Goal: Task Accomplishment & Management: Manage account settings

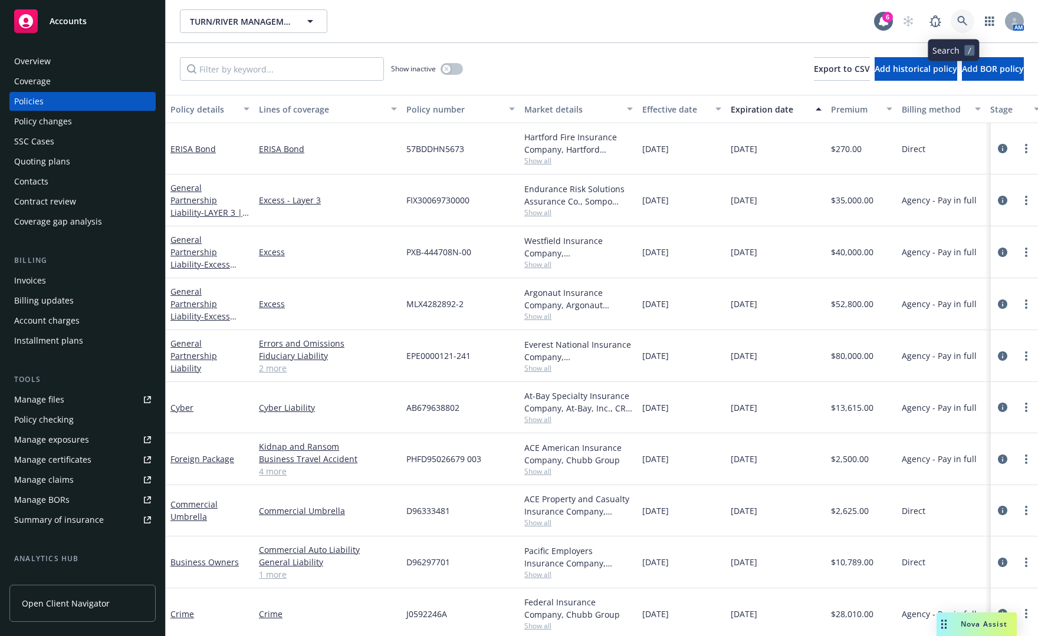
click at [957, 19] on icon at bounding box center [962, 21] width 11 height 11
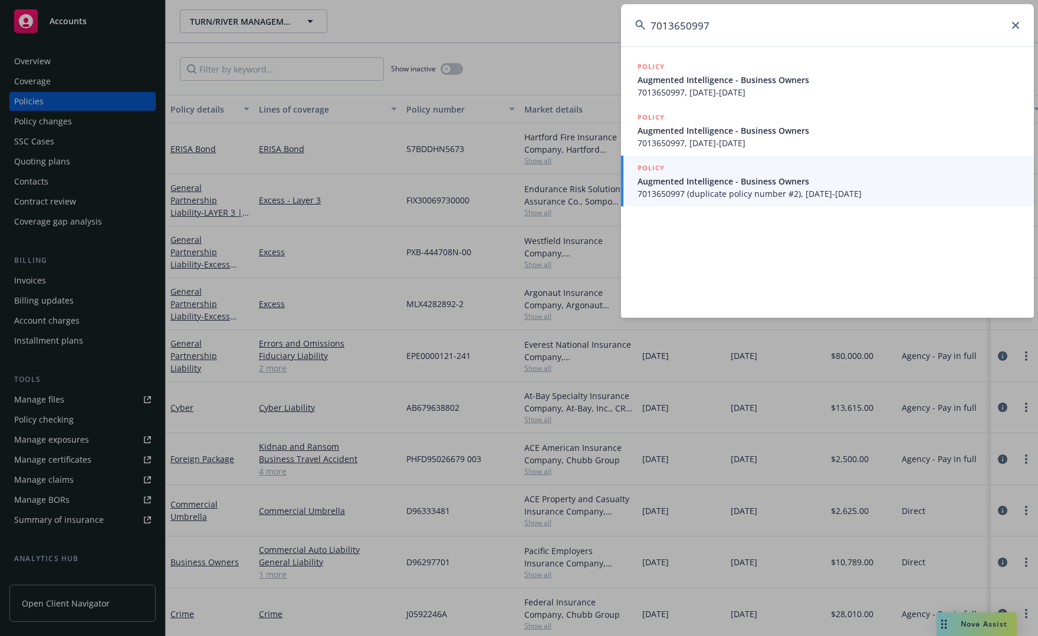
type input "7013650997"
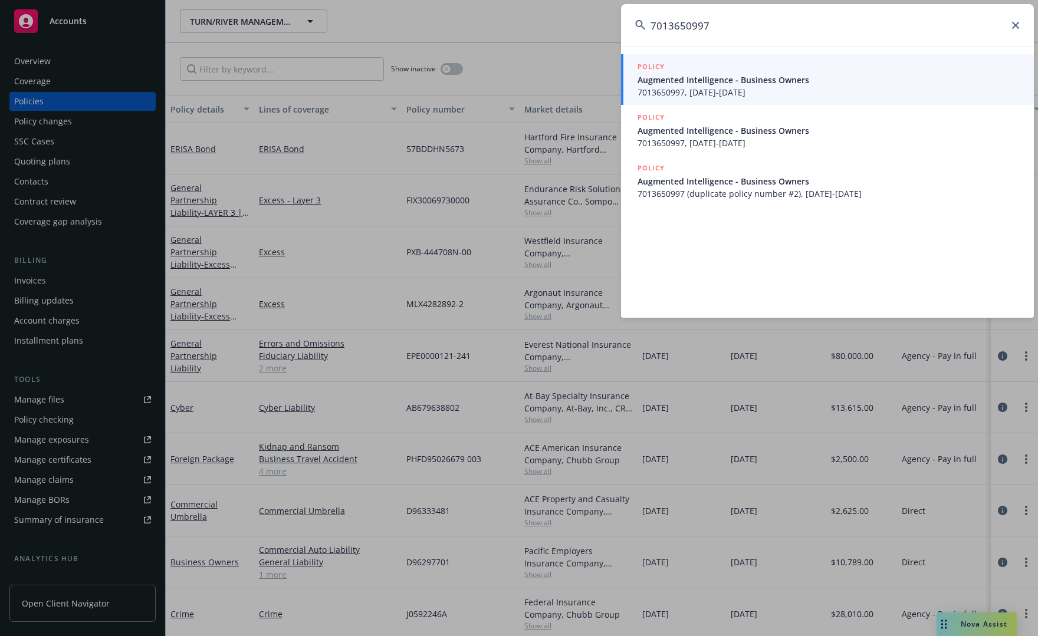
click at [794, 85] on span "Augmented Intelligence - Business Owners" at bounding box center [828, 80] width 382 height 12
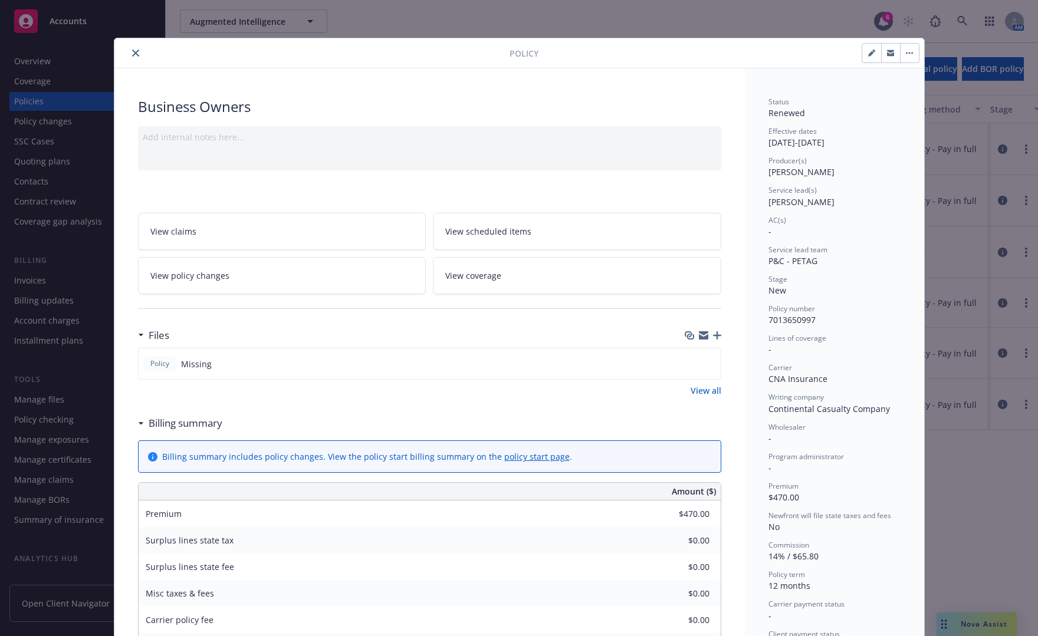
click at [132, 52] on icon "close" at bounding box center [135, 53] width 7 height 7
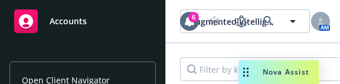
drag, startPoint x: 339, startPoint y: 82, endPoint x: 360, endPoint y: 119, distance: 42.8
click at [340, 84] on html "Accounts Overview Coverage Policies Policy changes SSC Cases Quoting plans Cont…" at bounding box center [170, 42] width 340 height 84
click at [337, 83] on div "Augmented Intelligence Augmented Intelligence 6 AM Show inactive Export to CSV …" at bounding box center [253, 42] width 174 height 84
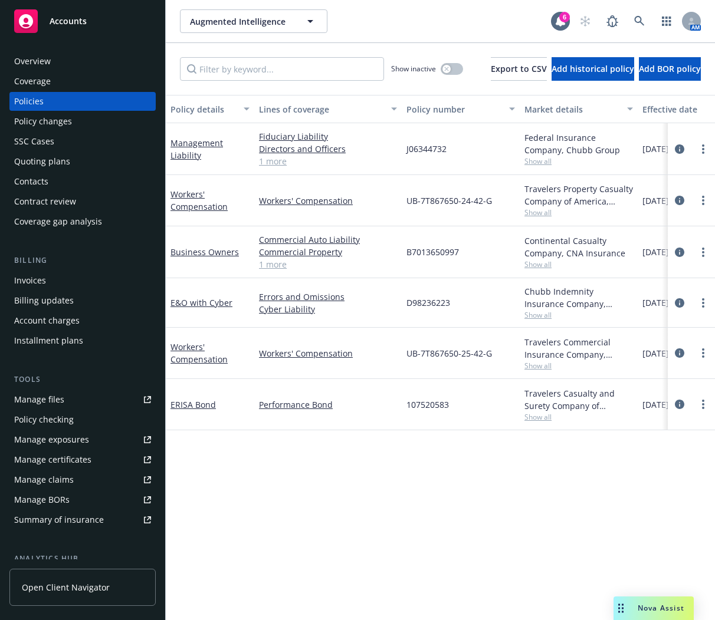
click at [395, 442] on div "Policy details Lines of coverage Policy number Market details Effective date Ex…" at bounding box center [440, 365] width 549 height 541
click at [702, 249] on circle "more" at bounding box center [703, 249] width 2 height 2
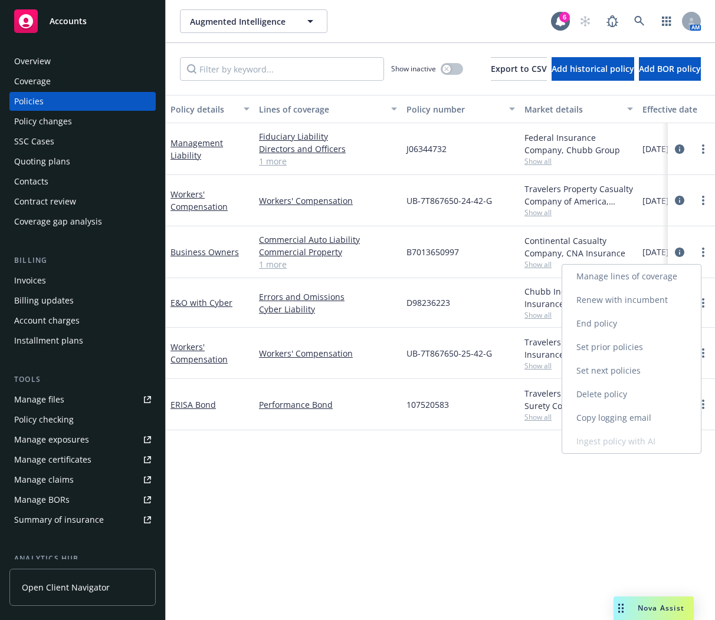
click at [637, 296] on link "Renew with incumbent" at bounding box center [631, 300] width 139 height 24
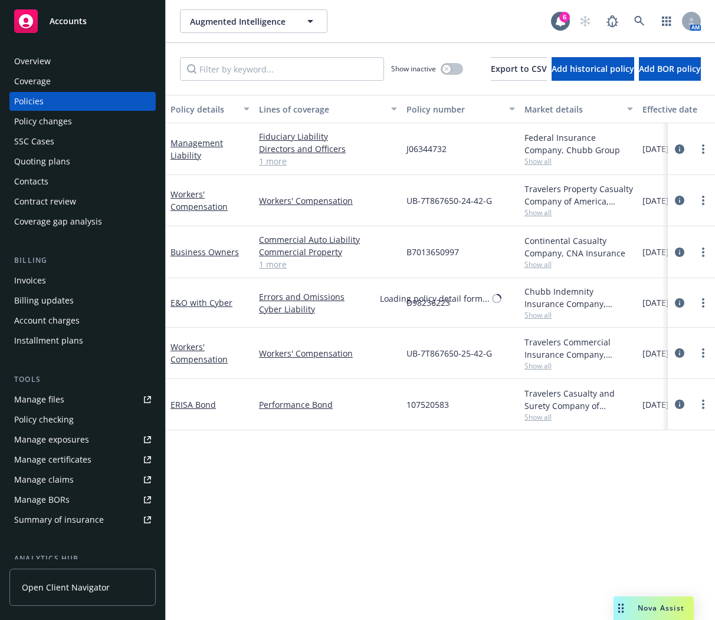
select select "12"
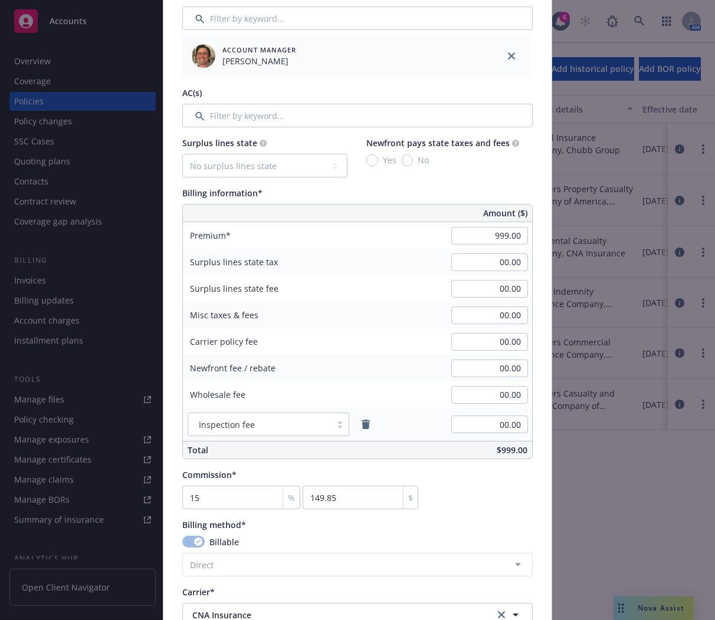
scroll to position [531, 0]
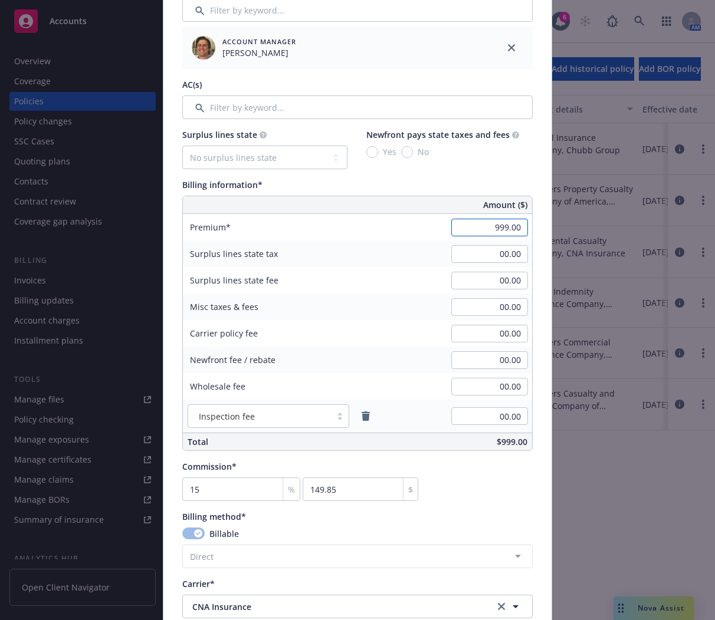
click at [461, 227] on input "999.00" at bounding box center [489, 228] width 77 height 18
click at [493, 221] on input "1170" at bounding box center [489, 228] width 77 height 18
type input "1,170.00"
type input "175.5"
click at [492, 253] on input "00.00" at bounding box center [489, 254] width 77 height 18
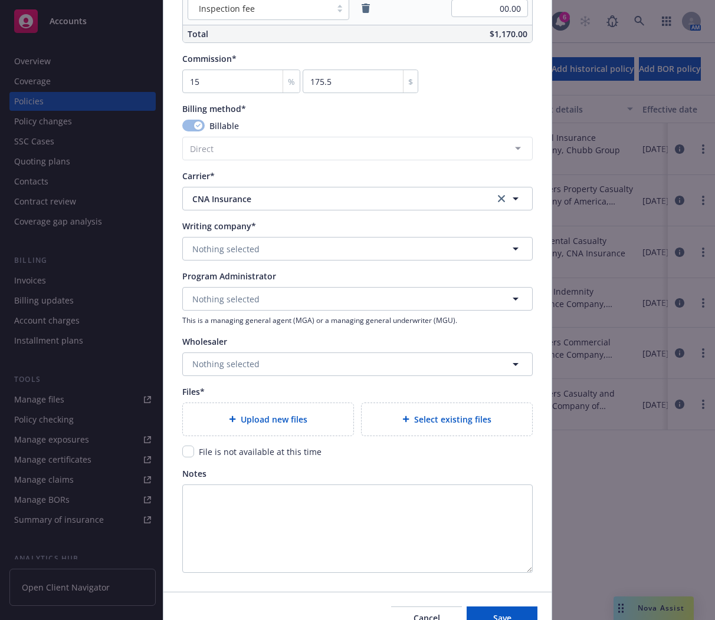
scroll to position [943, 0]
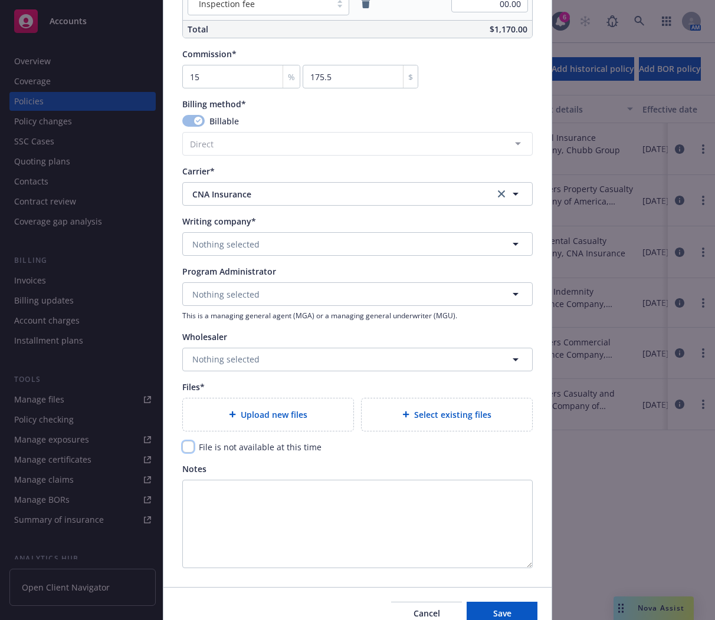
click at [182, 443] on input "checkbox" at bounding box center [188, 447] width 12 height 12
checkbox input "true"
click at [497, 608] on span "Save" at bounding box center [502, 613] width 18 height 11
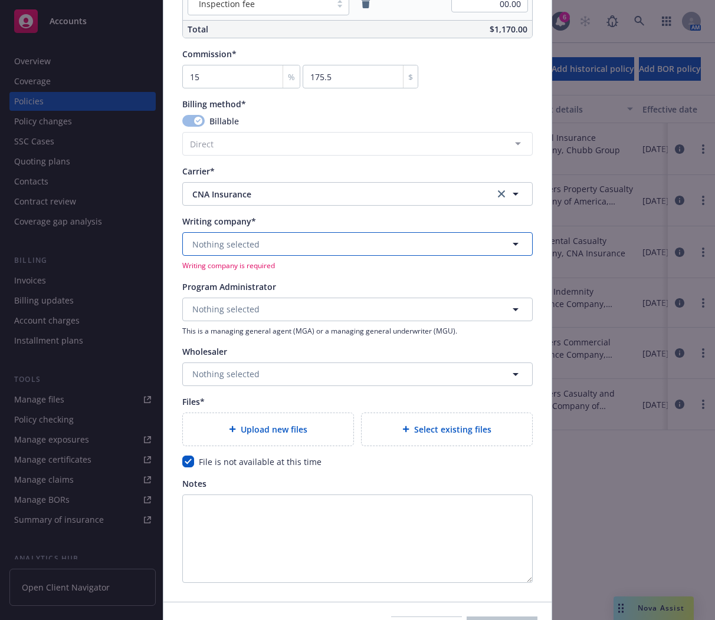
click at [290, 241] on button "Nothing selected" at bounding box center [357, 244] width 350 height 24
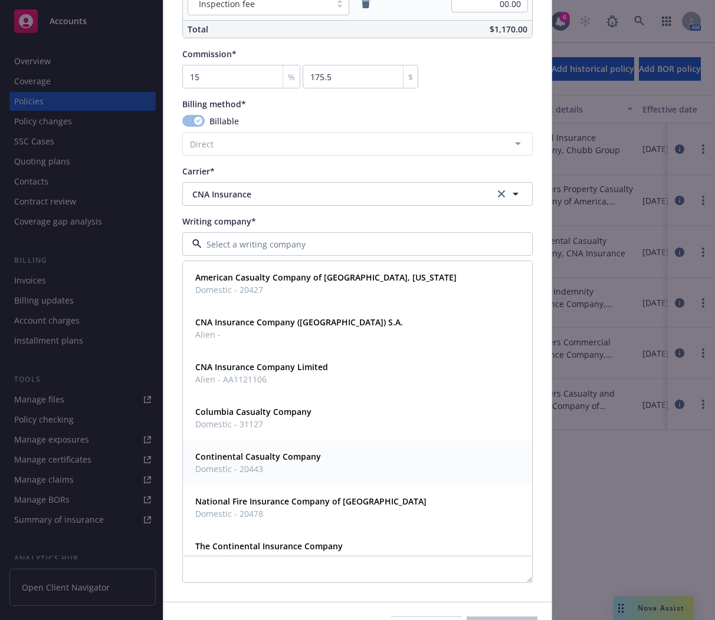
click at [310, 453] on strong "Continental Casualty Company" at bounding box center [258, 456] width 126 height 11
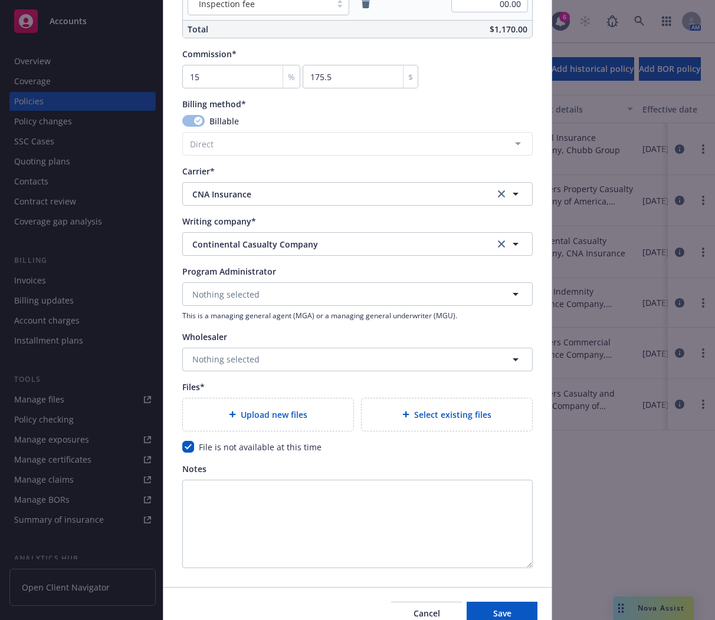
scroll to position [1001, 0]
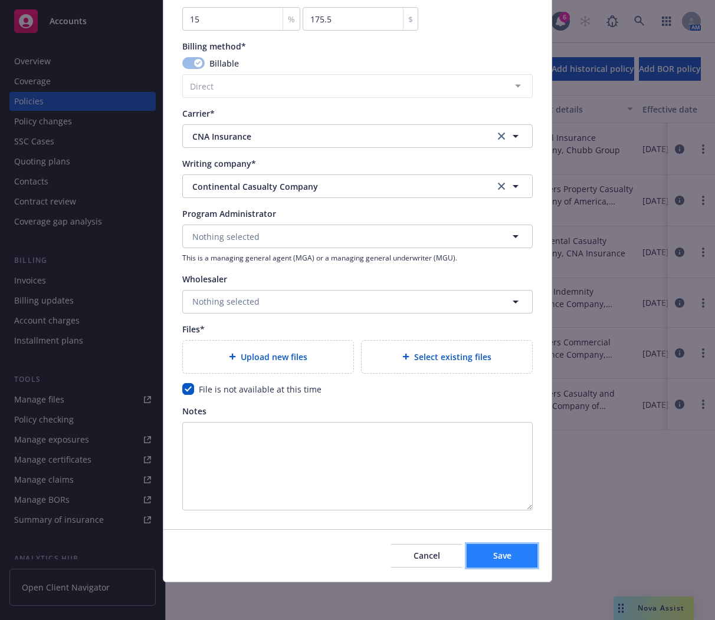
click at [493, 555] on span "Save" at bounding box center [502, 555] width 18 height 11
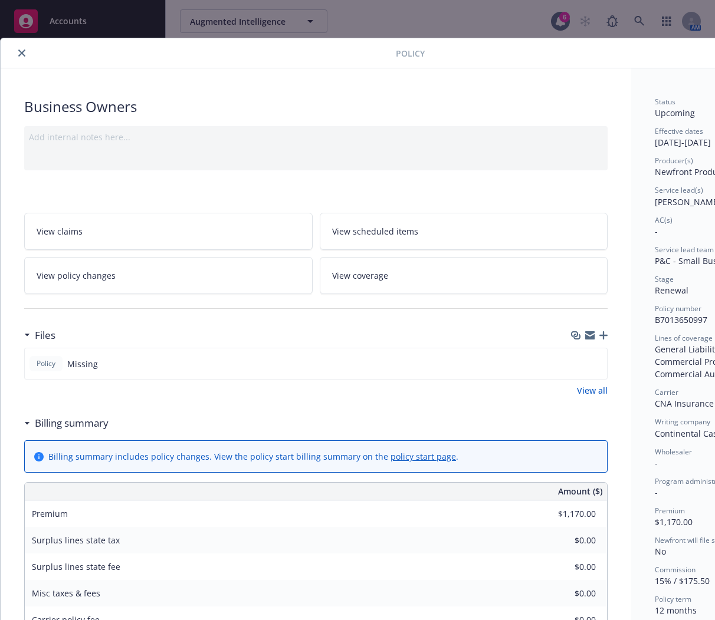
click at [456, 11] on div "Policy Business Owners Add internal notes here... View claims View scheduled it…" at bounding box center [357, 310] width 715 height 620
click at [18, 51] on icon "close" at bounding box center [21, 53] width 7 height 7
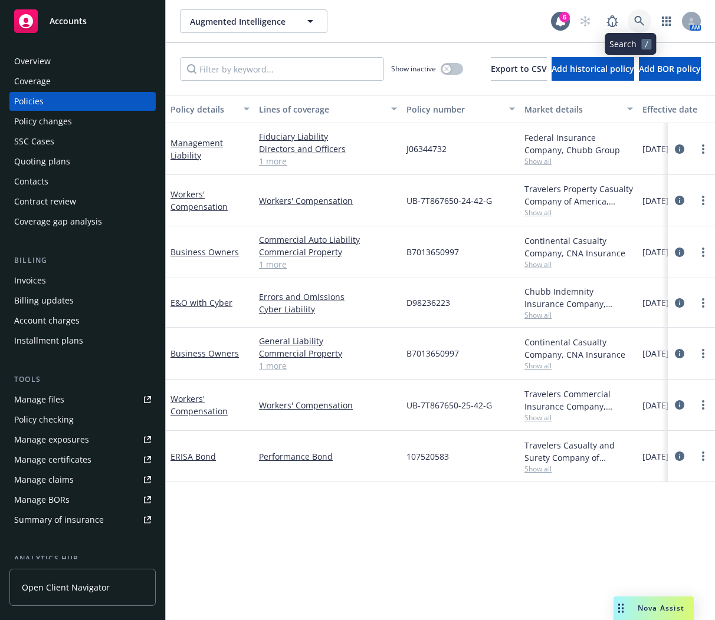
click at [634, 20] on icon at bounding box center [639, 21] width 11 height 11
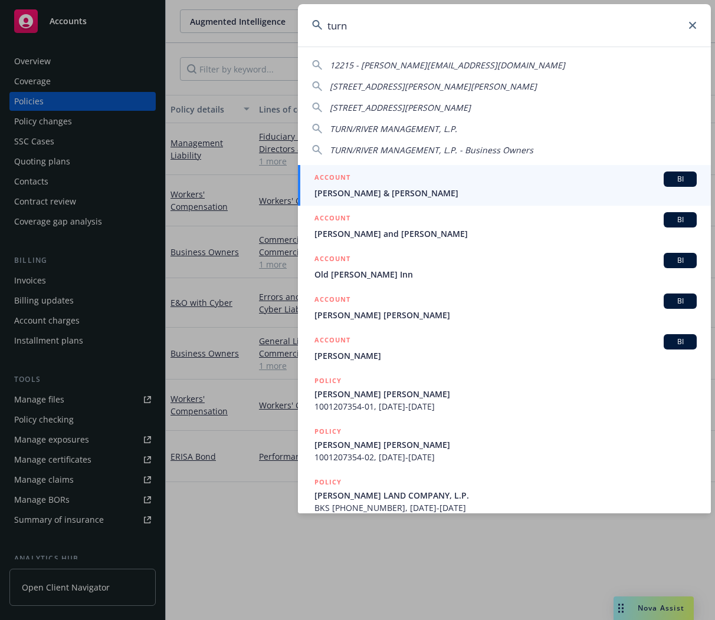
click at [430, 125] on span "TURN/RIVER MANAGEMENT, L.P." at bounding box center [393, 128] width 127 height 11
type input "TURN/RIVER MANAGEMENT, L.P."
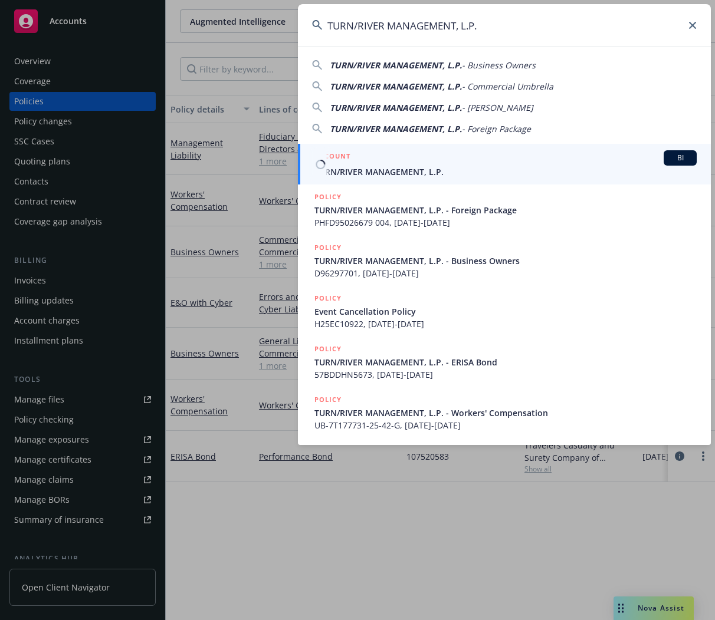
click at [501, 160] on div "ACCOUNT BI" at bounding box center [505, 157] width 382 height 15
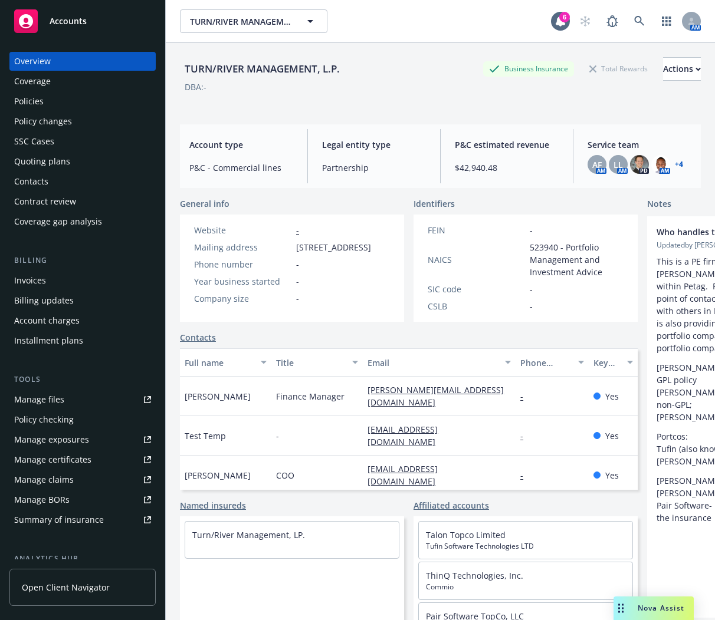
click at [98, 100] on div "Policies" at bounding box center [82, 101] width 137 height 19
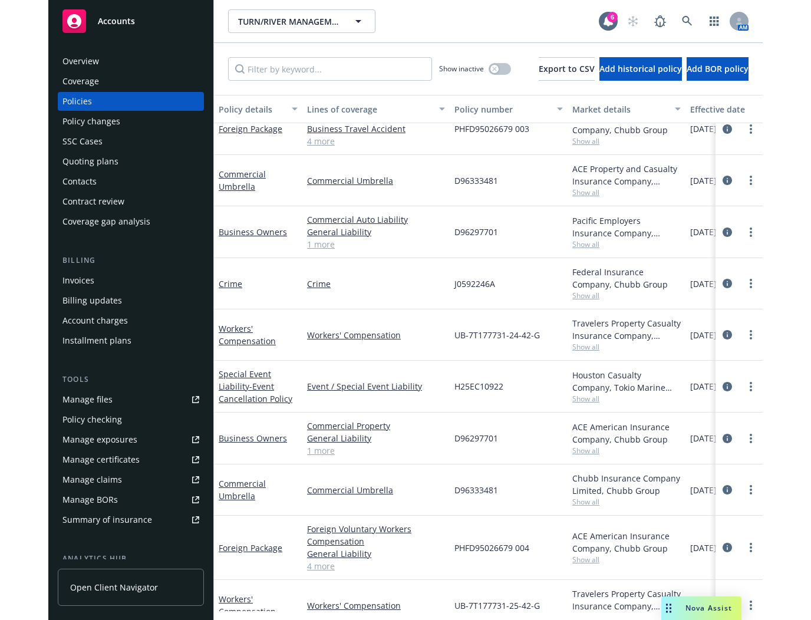
scroll to position [379, 0]
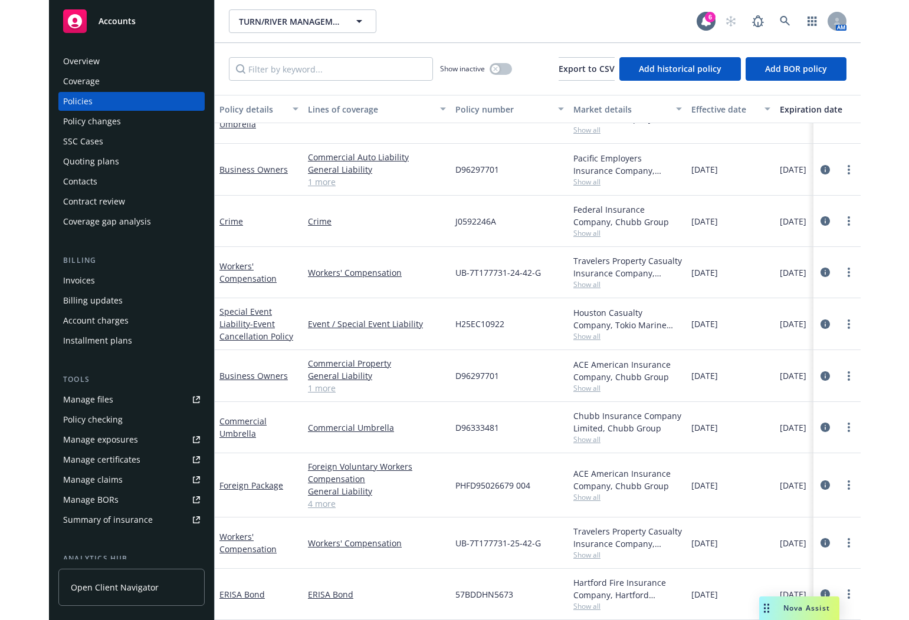
scroll to position [374, 0]
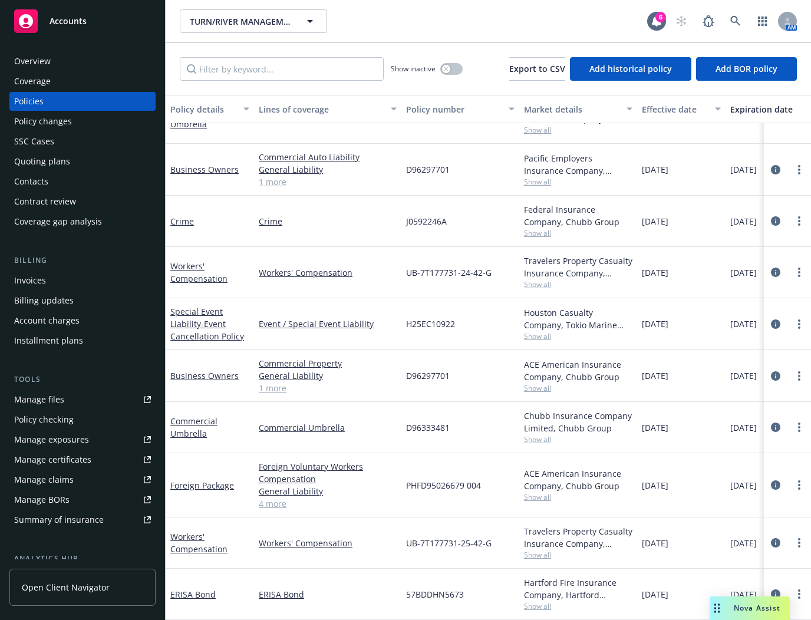
click at [771, 372] on icon "circleInformation" at bounding box center [775, 376] width 9 height 9
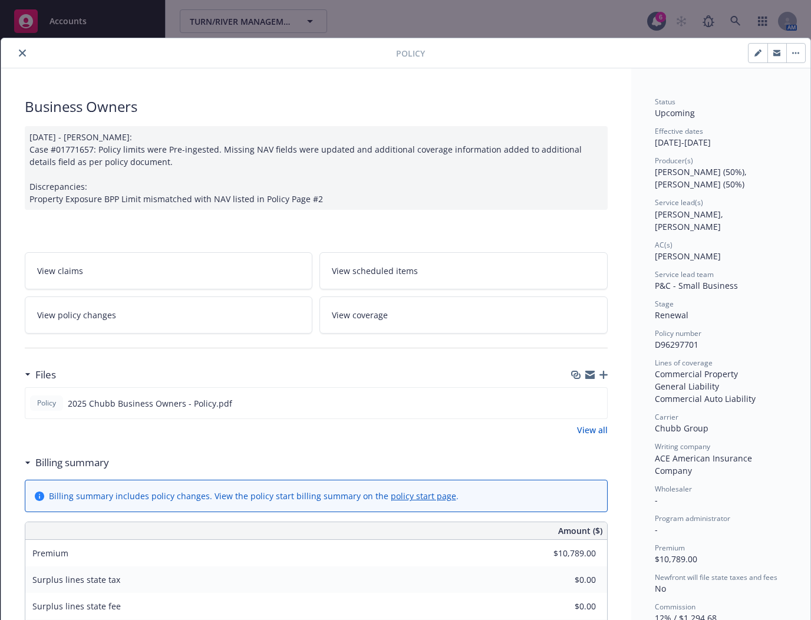
click at [171, 308] on link "View policy changes" at bounding box center [169, 315] width 288 height 37
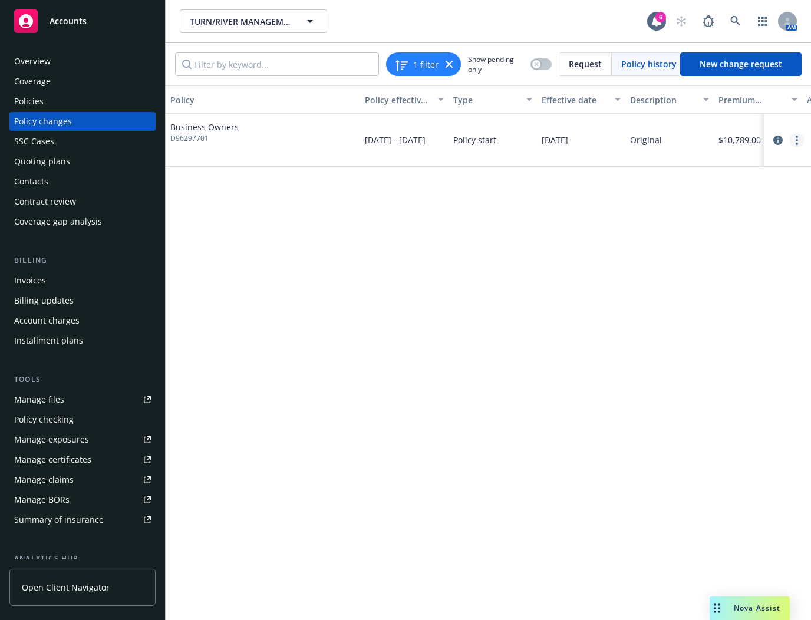
click at [793, 138] on link "more" at bounding box center [797, 140] width 14 height 14
click at [666, 231] on link "Edit billing info" at bounding box center [702, 235] width 202 height 24
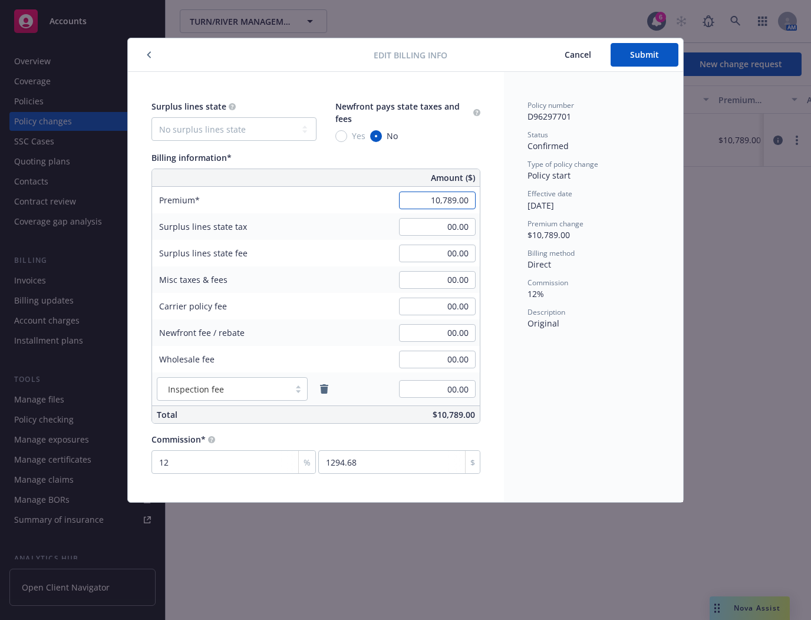
click at [436, 199] on input "10,789.00" at bounding box center [437, 201] width 77 height 18
type input "19,635.00"
type input "2356.2"
click at [461, 146] on div "Surplus lines state No surplus lines state Alaska Alabama Arkansas Arizona Cali…" at bounding box center [316, 262] width 329 height 324
click at [660, 50] on button "Submit" at bounding box center [645, 55] width 68 height 24
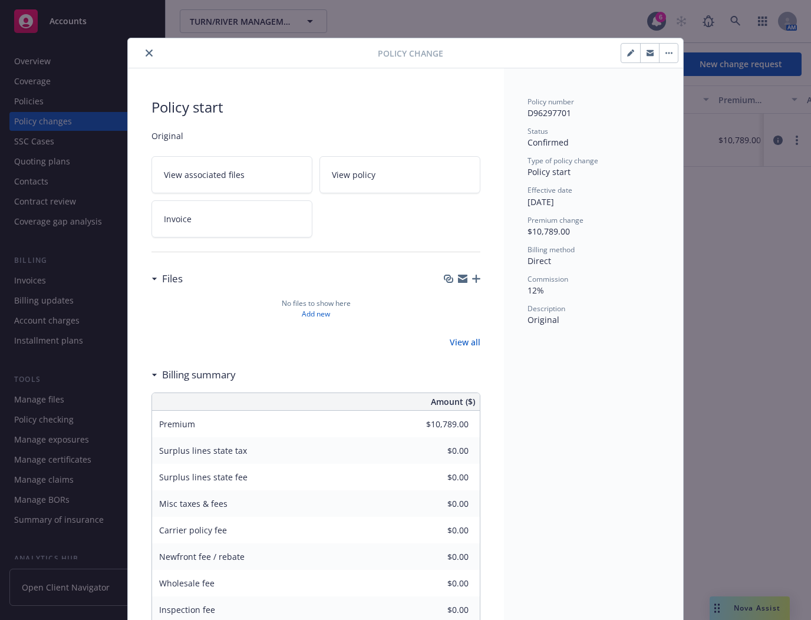
type input "$19,635.00"
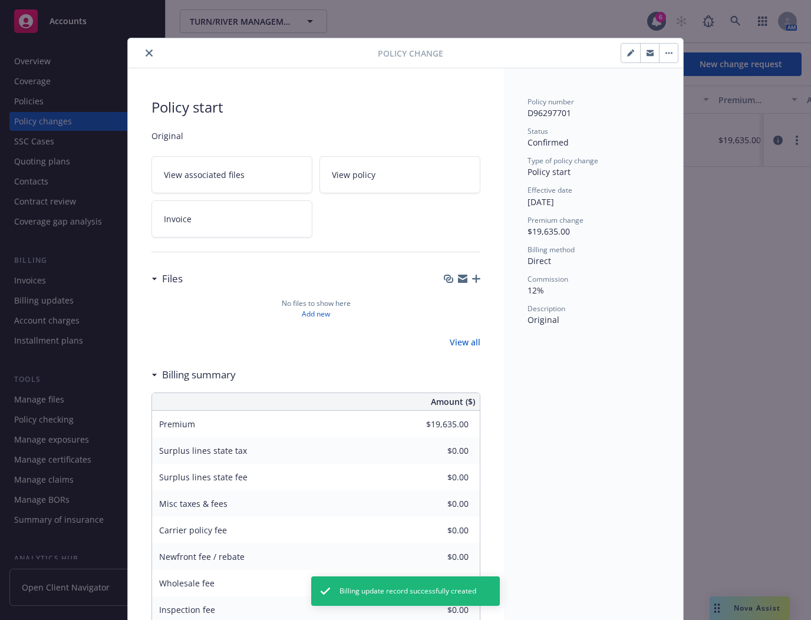
click at [149, 54] on button "close" at bounding box center [149, 53] width 14 height 14
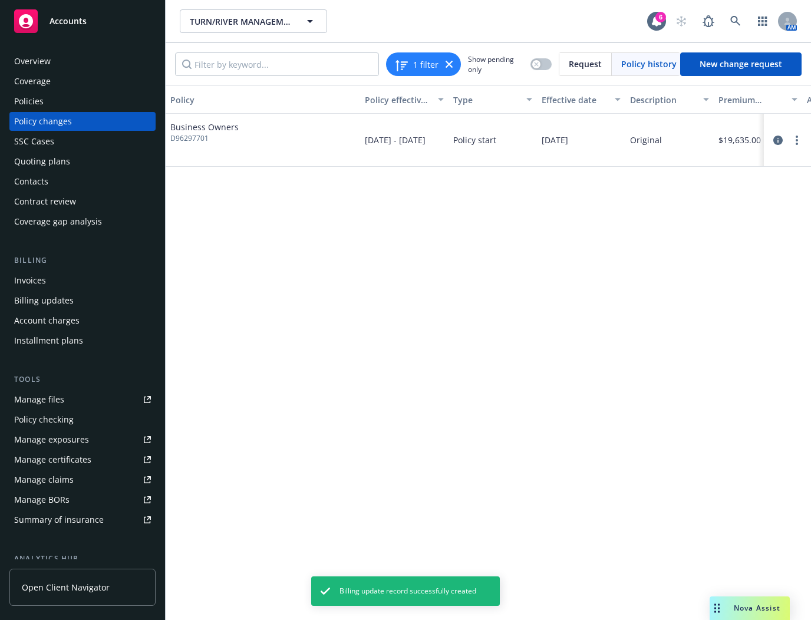
click at [77, 61] on div "Overview" at bounding box center [82, 61] width 137 height 19
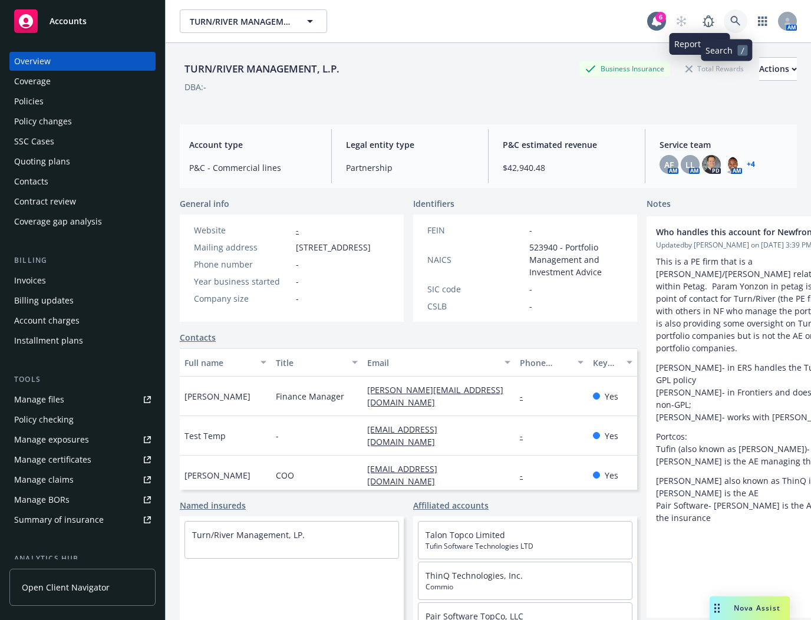
click at [724, 23] on link at bounding box center [736, 21] width 24 height 24
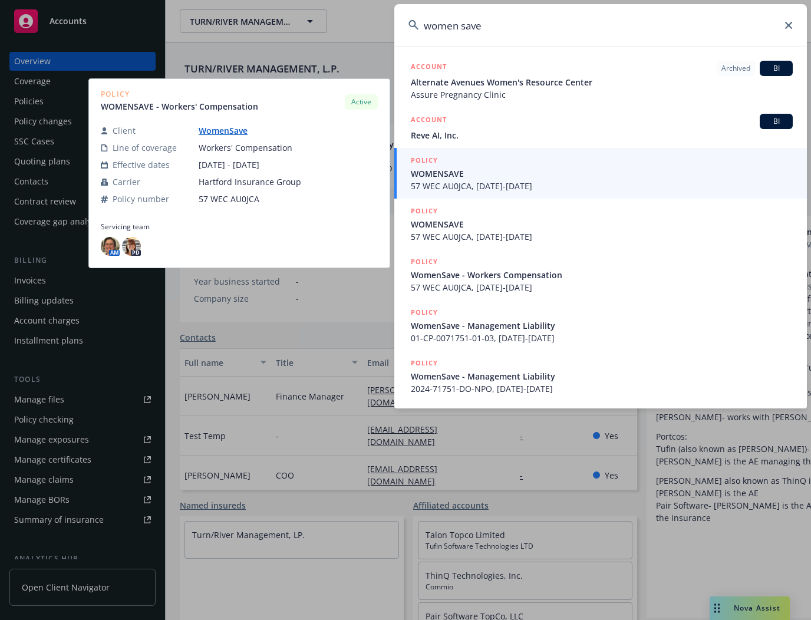
type input "women save"
click at [569, 174] on span "WOMENSAVE" at bounding box center [602, 173] width 382 height 12
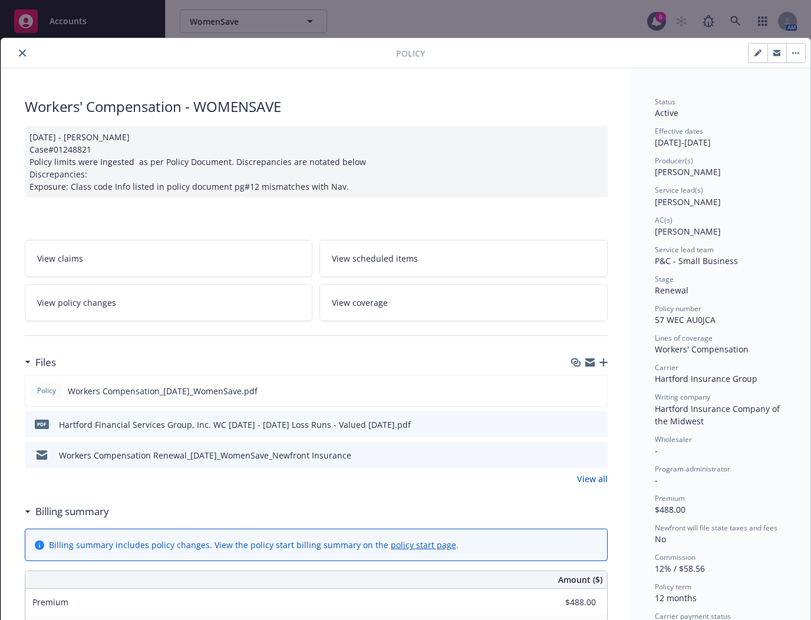
click at [18, 50] on button "close" at bounding box center [22, 53] width 14 height 14
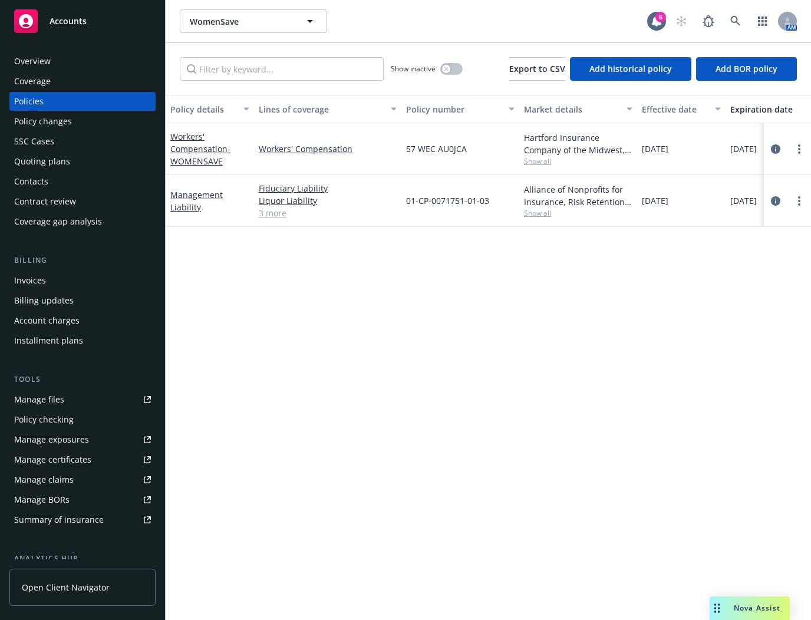
click at [356, 340] on div "Policy details Lines of coverage Policy number Market details Effective date Ex…" at bounding box center [489, 357] width 646 height 525
click at [390, 347] on div "Policy details Lines of coverage Policy number Market details Effective date Ex…" at bounding box center [489, 357] width 646 height 525
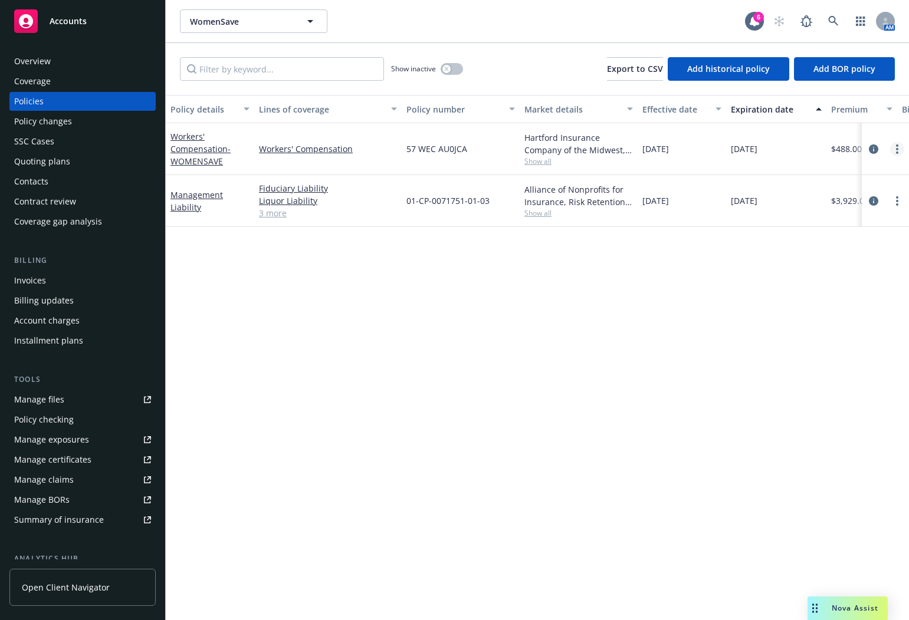
click at [811, 149] on link "more" at bounding box center [897, 149] width 14 height 14
click at [811, 200] on link "Renew with incumbent" at bounding box center [834, 197] width 139 height 24
select select "12"
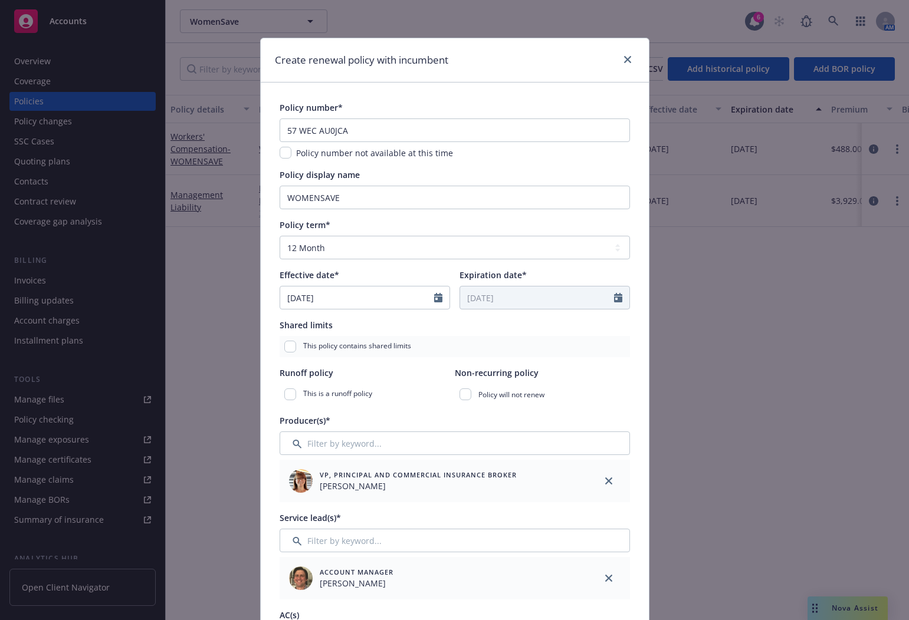
click at [332, 69] on div "Create renewal policy with incumbent" at bounding box center [455, 60] width 388 height 44
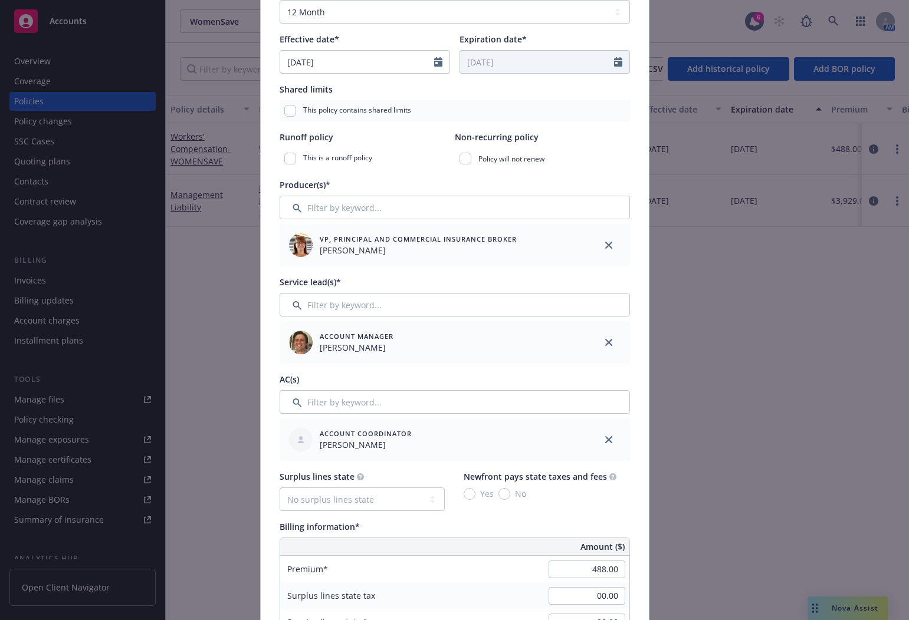
scroll to position [472, 0]
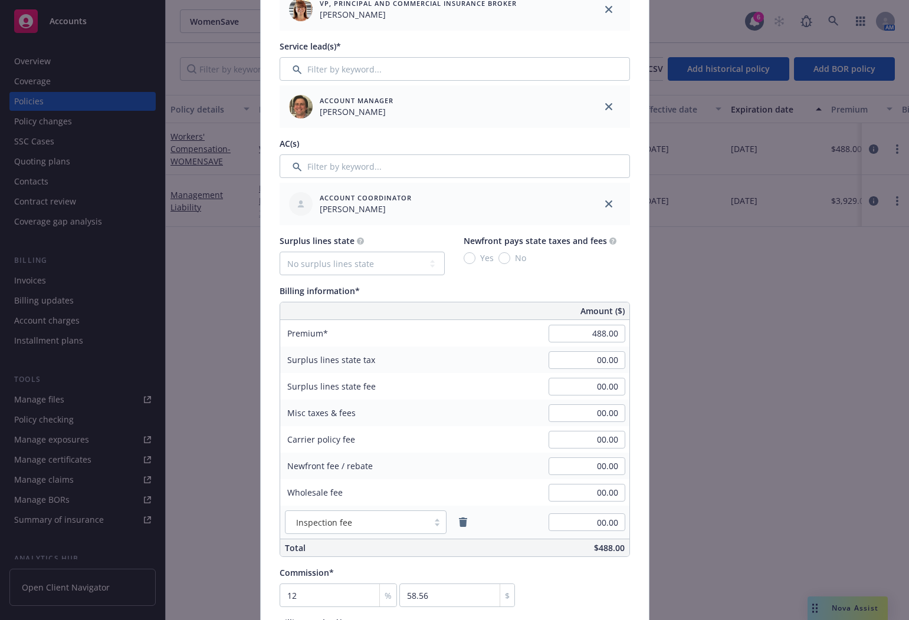
click at [572, 323] on div "488.00" at bounding box center [586, 334] width 85 height 26
click at [571, 334] on input "488.00" at bounding box center [586, 334] width 77 height 18
type input "485.00"
type input "58.2"
click at [581, 294] on div "Billing information*" at bounding box center [455, 291] width 350 height 12
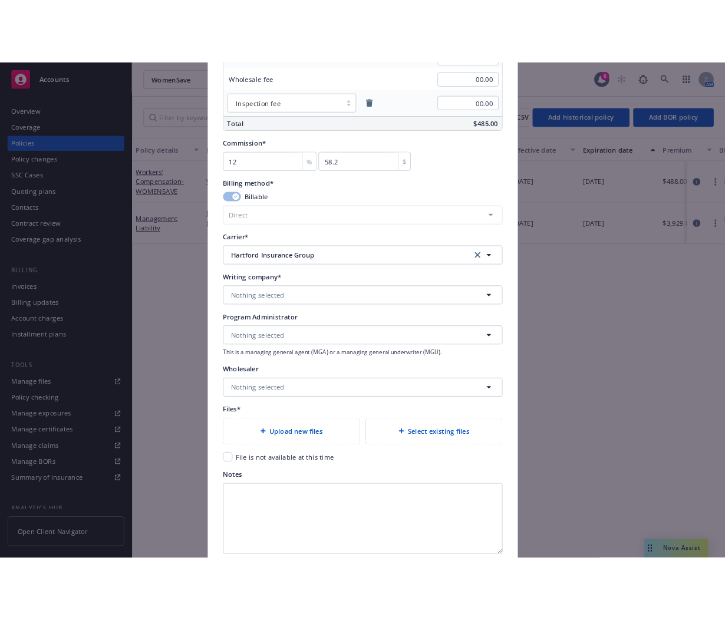
scroll to position [1002, 0]
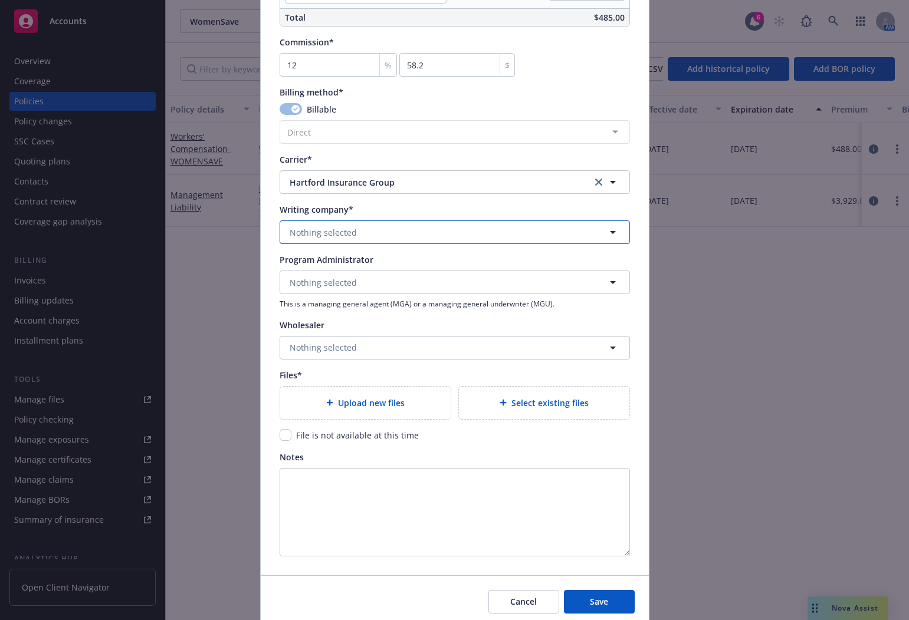
click at [321, 235] on span "Nothing selected" at bounding box center [323, 232] width 67 height 12
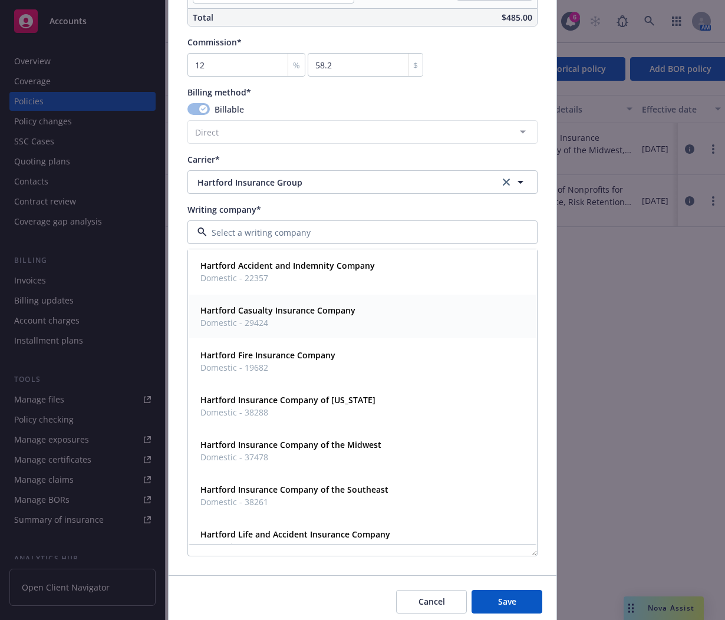
click at [321, 310] on strong "Hartford Casualty Insurance Company" at bounding box center [277, 310] width 155 height 11
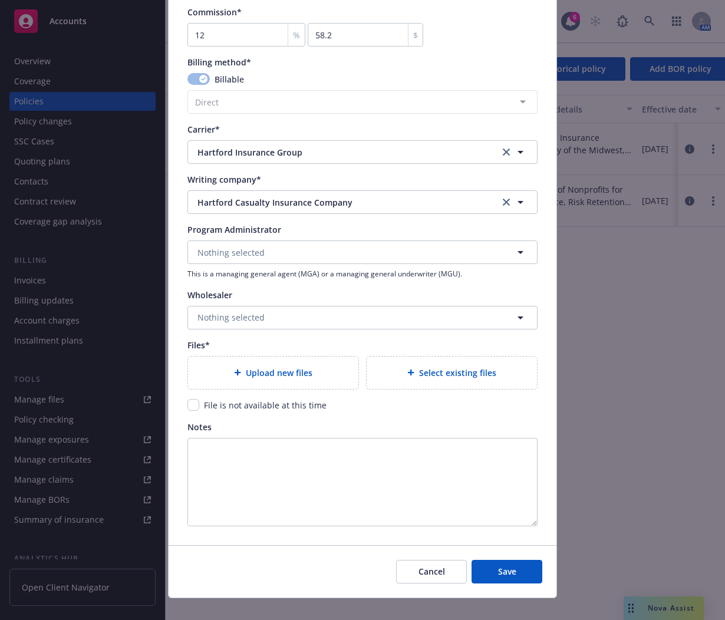
scroll to position [1048, 0]
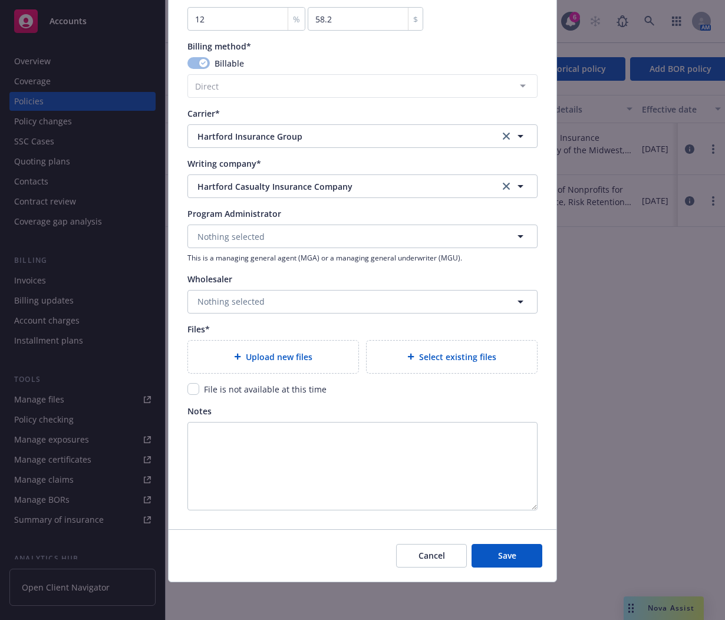
click at [268, 393] on span "File is not available at this time" at bounding box center [265, 389] width 123 height 11
click at [215, 390] on span "File is not available at this time" at bounding box center [265, 389] width 123 height 11
click at [199, 390] on div "File is not available at this time" at bounding box center [264, 389] width 130 height 12
click at [193, 387] on input "checkbox" at bounding box center [194, 389] width 12 height 12
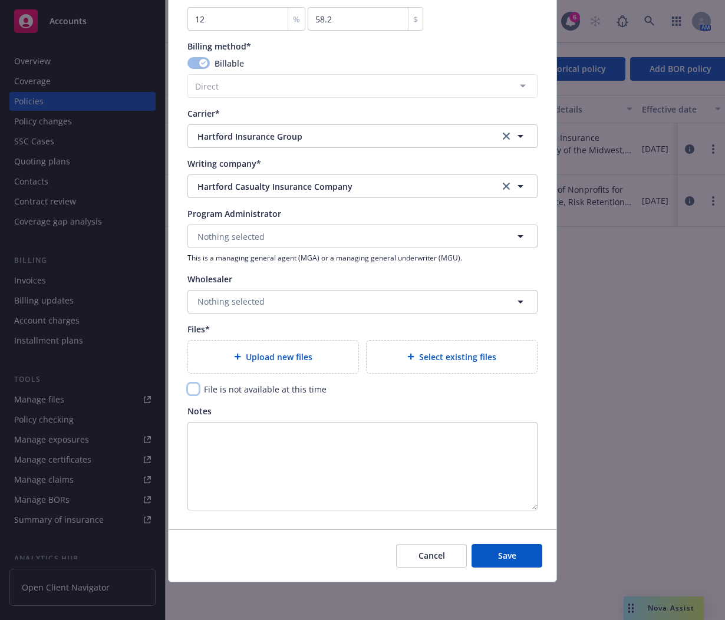
click at [191, 393] on input "checkbox" at bounding box center [194, 389] width 12 height 12
checkbox input "true"
click at [518, 554] on button "Save" at bounding box center [507, 556] width 71 height 24
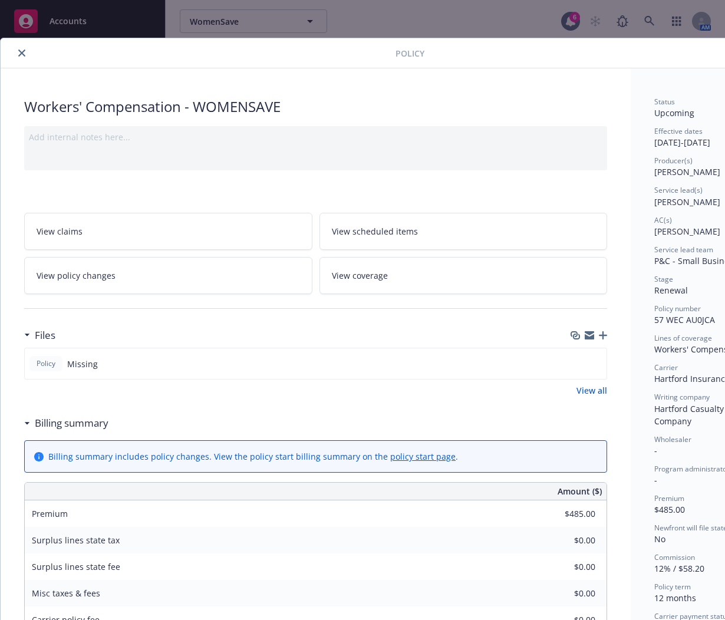
click at [21, 54] on icon "close" at bounding box center [21, 53] width 7 height 7
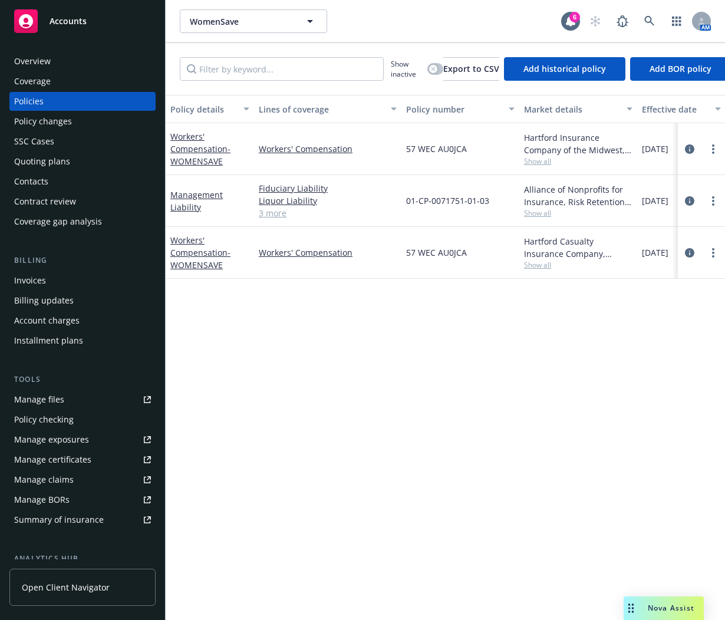
scroll to position [9, 0]
